Goal: Information Seeking & Learning: Understand process/instructions

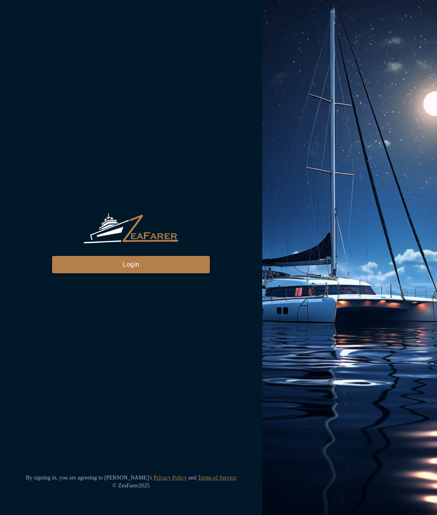
click at [152, 257] on button "Login" at bounding box center [131, 264] width 158 height 17
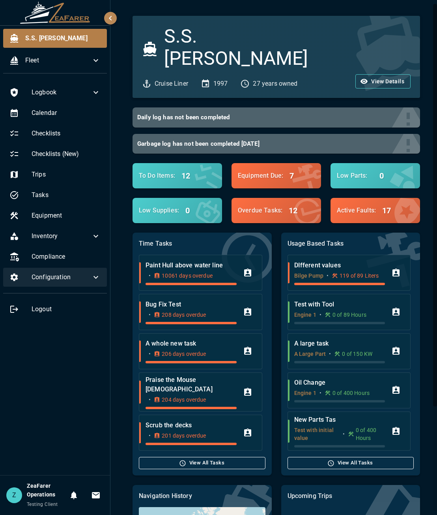
click at [82, 276] on span "Configuration" at bounding box center [62, 276] width 60 height 9
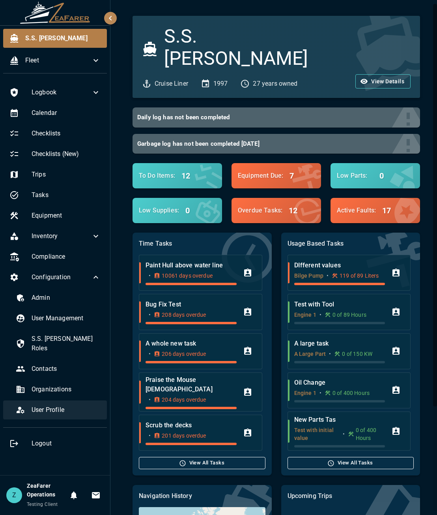
click at [43, 405] on span "User Profile" at bounding box center [66, 409] width 69 height 9
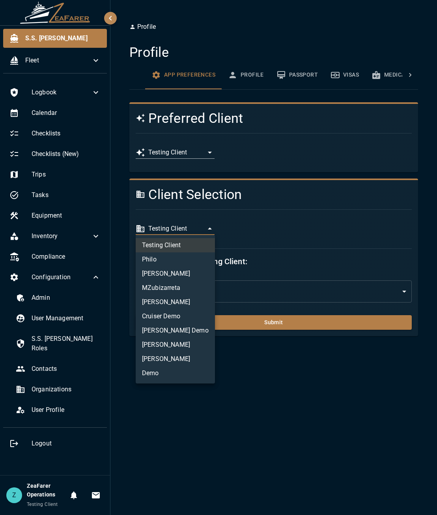
click at [203, 231] on body "**********" at bounding box center [218, 257] width 437 height 515
click at [197, 290] on li "MZubizarreta" at bounding box center [175, 288] width 79 height 14
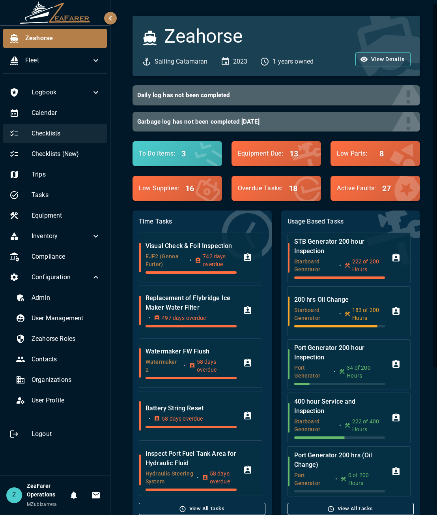
click at [66, 131] on span "Checklists" at bounding box center [66, 133] width 69 height 9
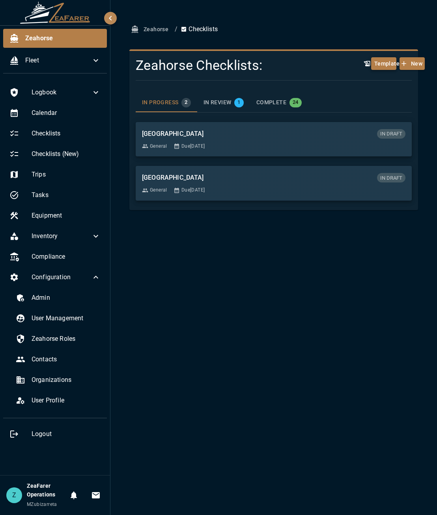
click at [380, 61] on button "Templates" at bounding box center [384, 63] width 25 height 13
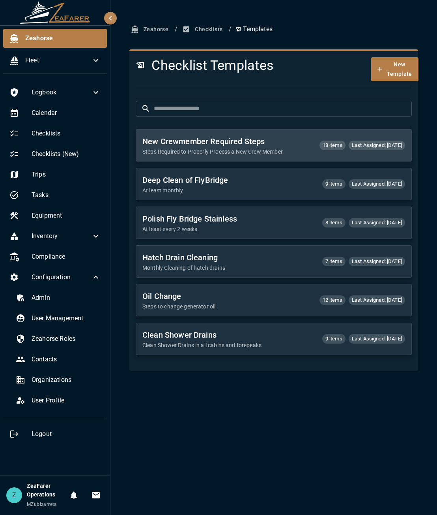
click at [293, 155] on p "Steps Required to Properly Process a New Crew Member" at bounding box center [228, 152] width 171 height 8
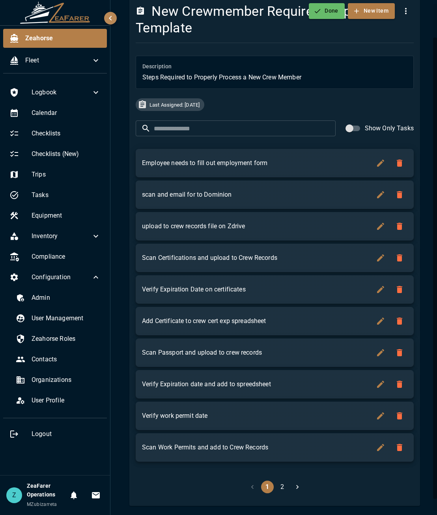
scroll to position [51, 0]
click at [281, 485] on button "2" at bounding box center [282, 486] width 13 height 13
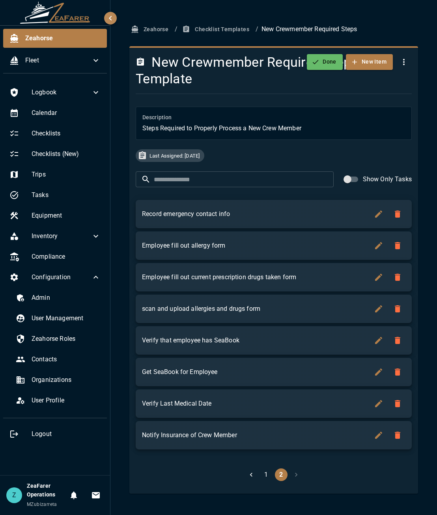
scroll to position [0, 0]
click at [230, 25] on button "Checklist Templates" at bounding box center [217, 29] width 72 height 15
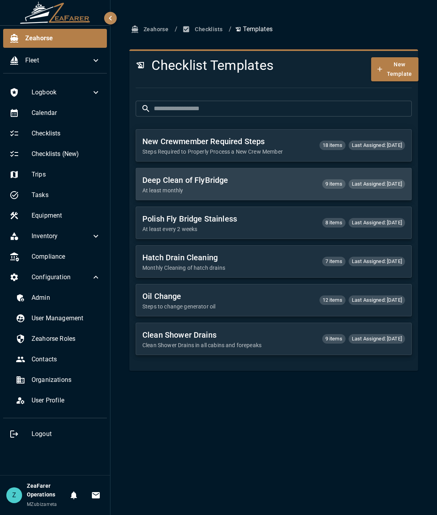
click at [224, 186] on h6 "Deep Clean of FlyBridge" at bounding box center [230, 180] width 174 height 13
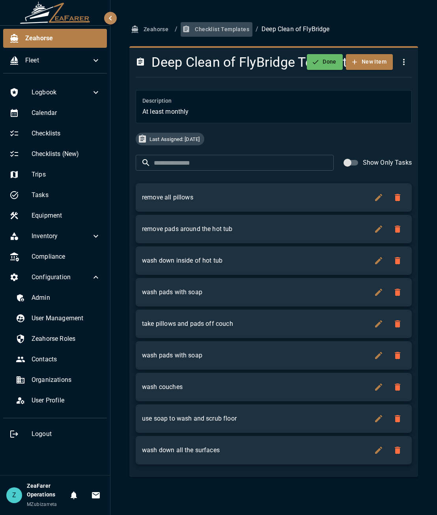
click at [227, 28] on button "Checklist Templates" at bounding box center [217, 29] width 72 height 15
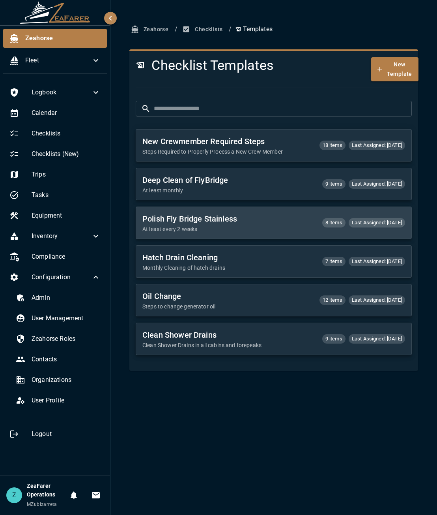
click at [227, 230] on p "At least every 2 weeks" at bounding box center [230, 229] width 174 height 8
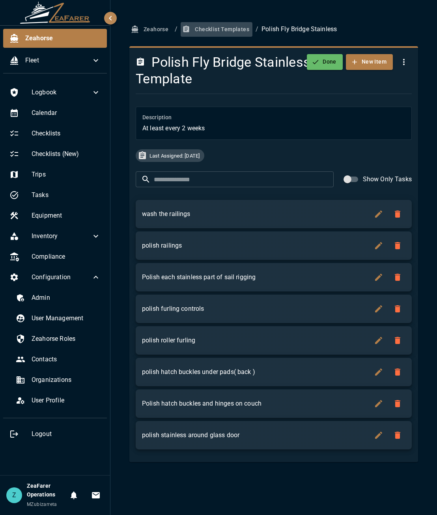
click at [242, 33] on button "Checklist Templates" at bounding box center [217, 29] width 72 height 15
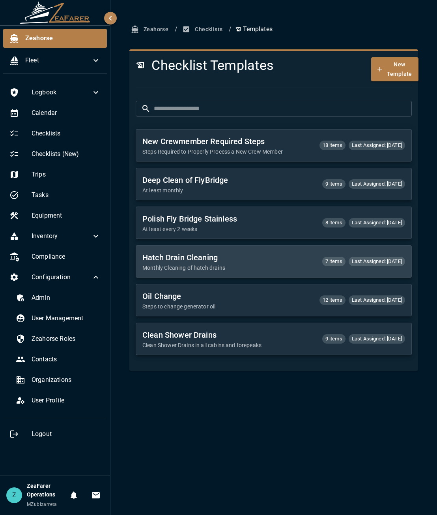
click at [242, 271] on p "Monthly Cleaning of hatch drains" at bounding box center [230, 268] width 174 height 8
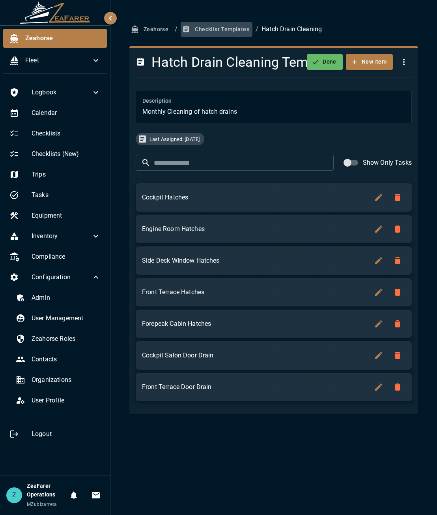
click at [237, 27] on button "Checklist Templates" at bounding box center [217, 29] width 72 height 15
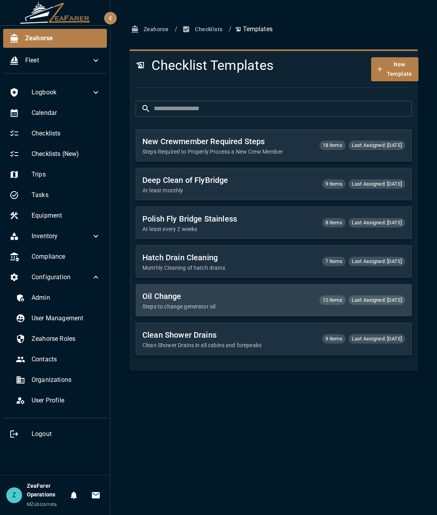
click at [212, 305] on p "Steps to change generator oil" at bounding box center [228, 306] width 171 height 8
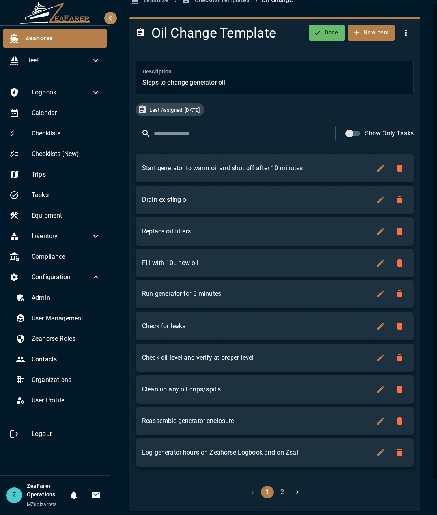
scroll to position [35, 0]
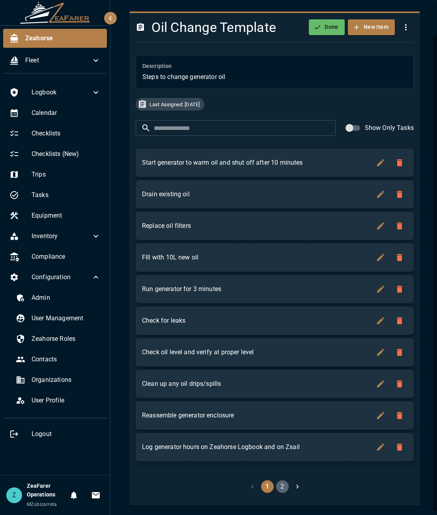
click at [284, 487] on button "2" at bounding box center [282, 486] width 13 height 13
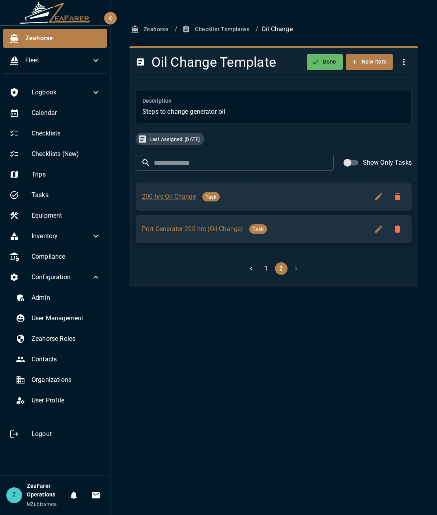
click at [175, 201] on button "200 hrs Oil Change" at bounding box center [169, 196] width 54 height 9
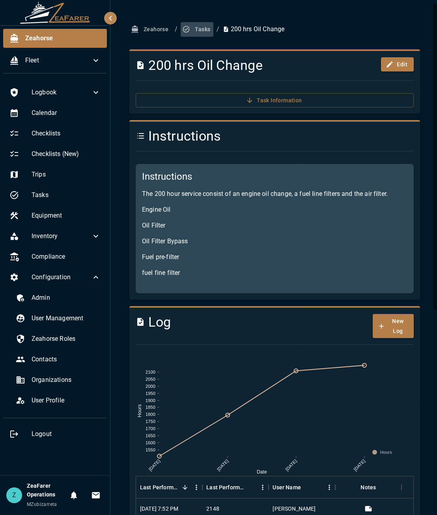
click at [202, 33] on button "Tasks" at bounding box center [197, 29] width 33 height 15
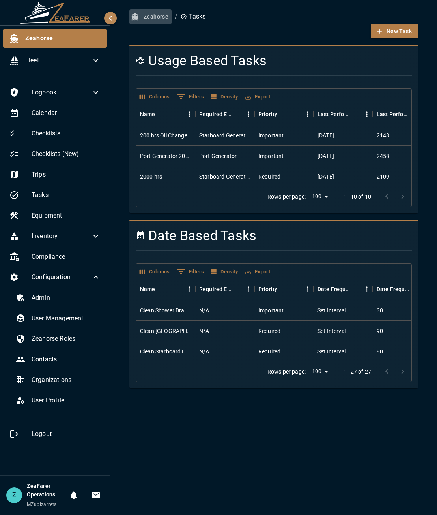
click at [150, 18] on button "Zeahorse" at bounding box center [150, 16] width 42 height 15
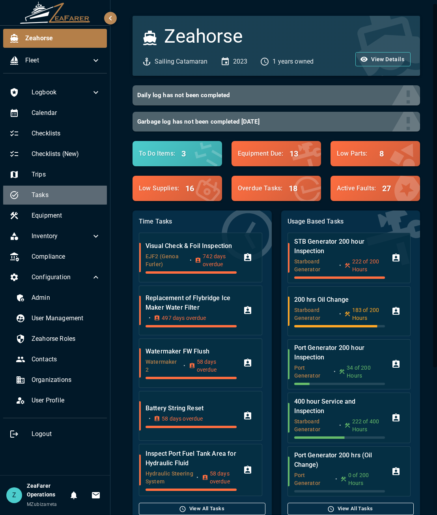
click at [81, 197] on span "Tasks" at bounding box center [66, 194] width 69 height 9
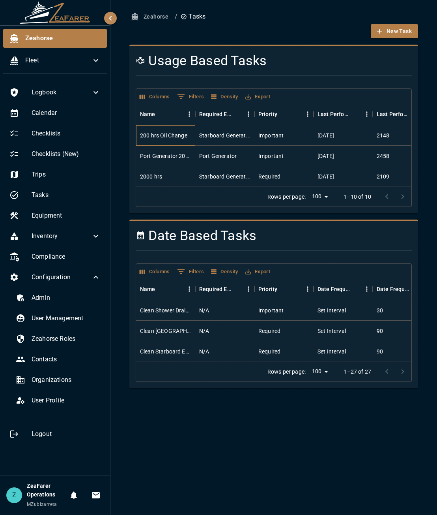
click at [191, 141] on div "200 hrs Oil Change" at bounding box center [165, 135] width 59 height 21
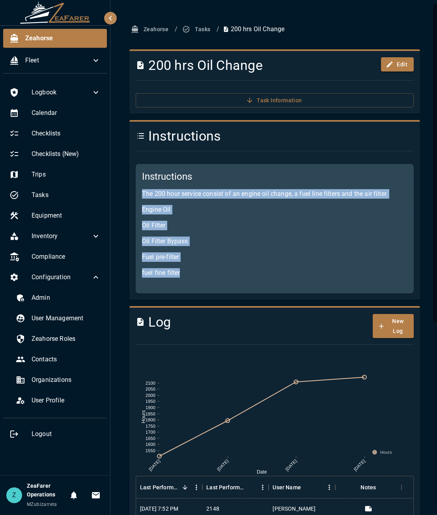
drag, startPoint x: 141, startPoint y: 193, endPoint x: 183, endPoint y: 272, distance: 89.0
click at [183, 272] on div "Instructions The 200 hour service consist of an engine oil change, a fuel line …" at bounding box center [275, 228] width 278 height 129
click at [183, 272] on p "fuel fine filter" at bounding box center [275, 272] width 266 height 9
click at [272, 97] on button "Task Information" at bounding box center [275, 100] width 278 height 15
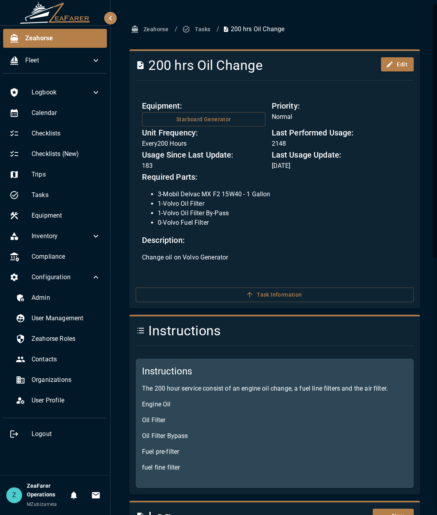
click at [256, 321] on div "Instructions Instructions The 200 hour service consist of an engine oil change,…" at bounding box center [271, 401] width 297 height 186
